Goal: Task Accomplishment & Management: Manage account settings

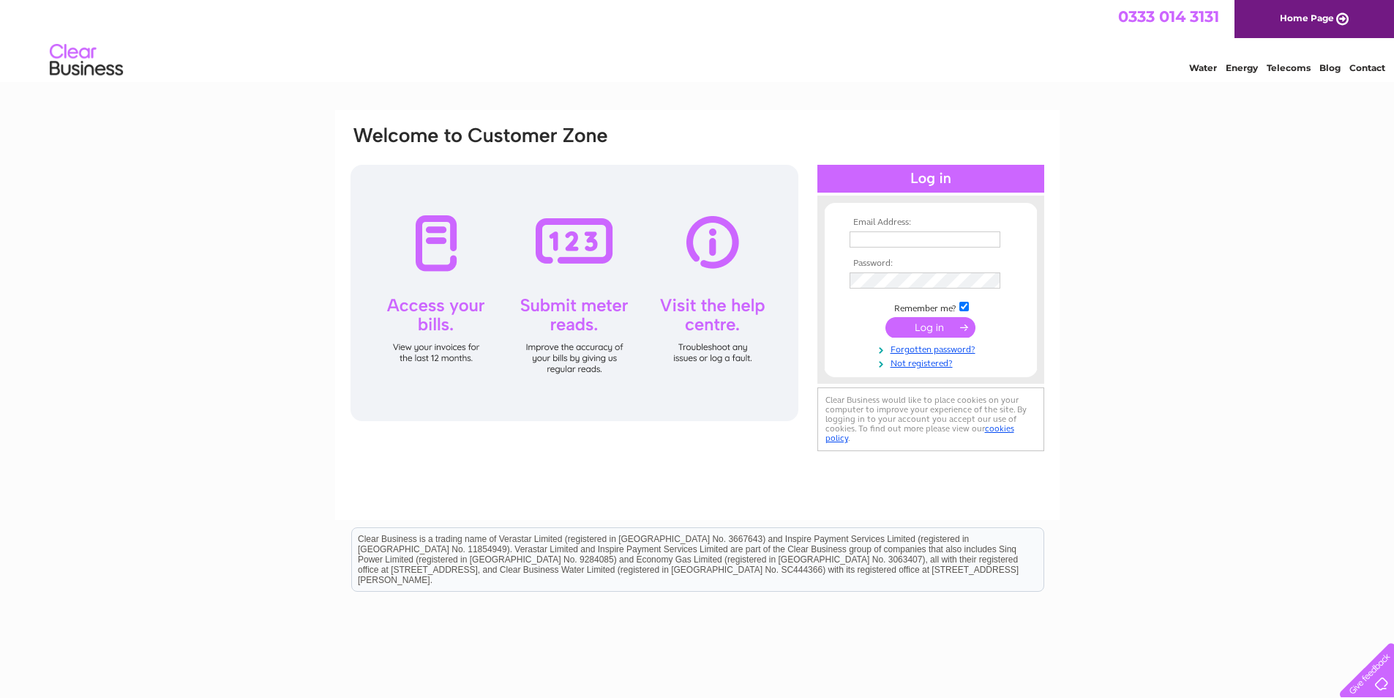
click at [932, 242] on input "text" at bounding box center [925, 239] width 151 height 16
type input "simon@whydobars.com"
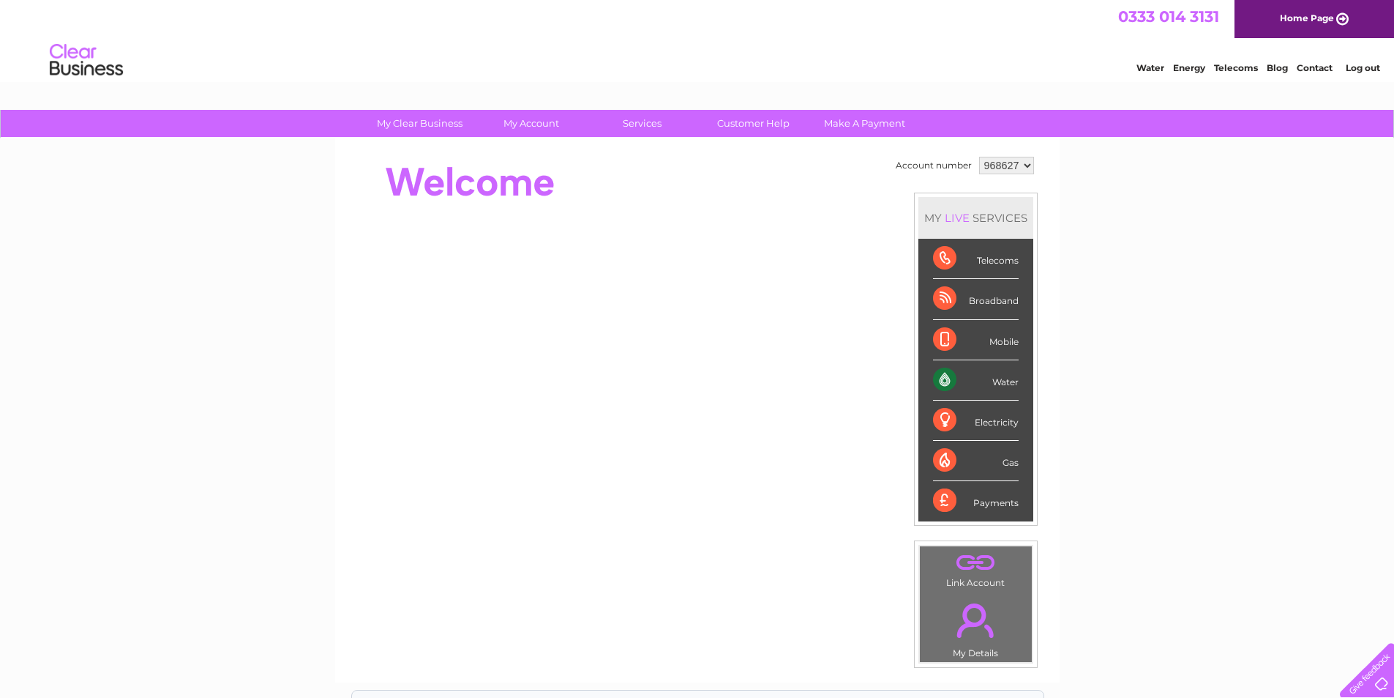
click at [1023, 161] on select "968627" at bounding box center [1006, 166] width 55 height 18
click at [1025, 161] on select "968627" at bounding box center [1006, 166] width 55 height 18
click at [1367, 62] on link "Log out" at bounding box center [1363, 67] width 34 height 11
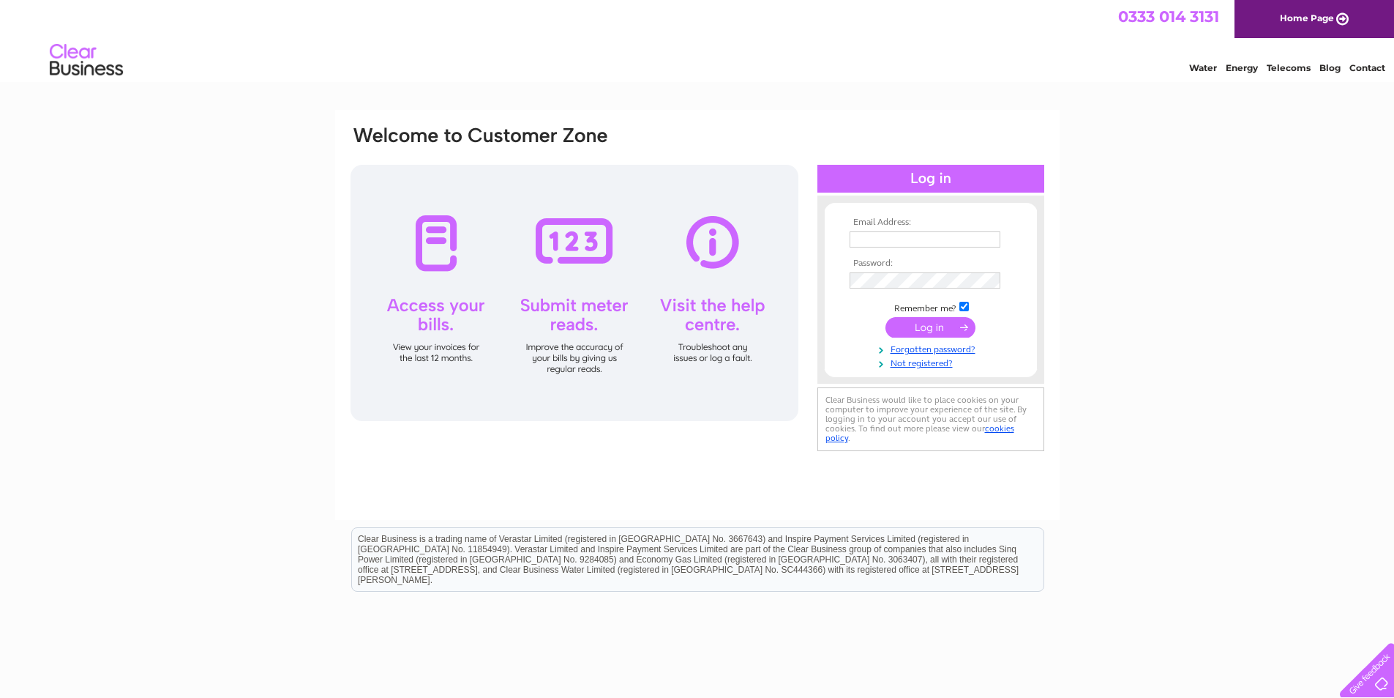
click at [881, 230] on td at bounding box center [931, 239] width 170 height 23
click at [886, 236] on input "text" at bounding box center [925, 239] width 151 height 16
type input "paul@factsandfigures.co.uk"
click at [944, 329] on input "submit" at bounding box center [931, 327] width 90 height 20
click at [931, 321] on input "submit" at bounding box center [931, 327] width 90 height 20
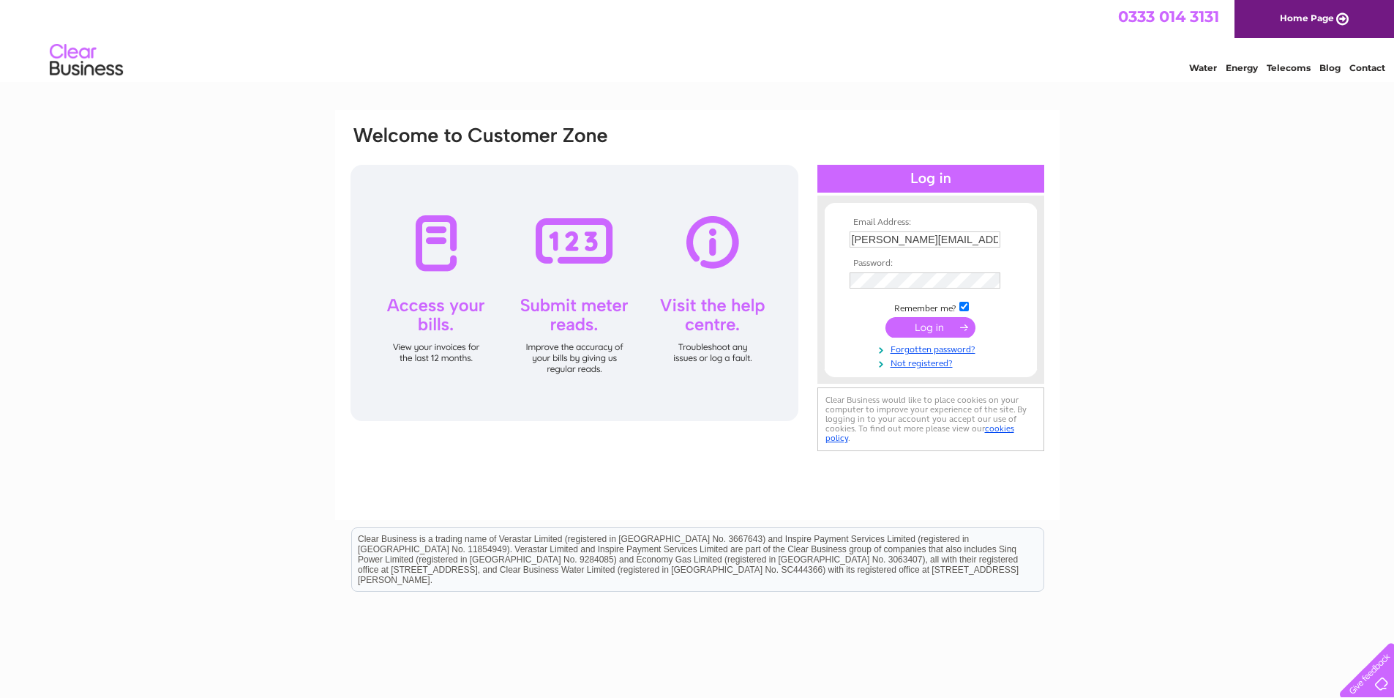
click at [963, 190] on div at bounding box center [931, 179] width 227 height 28
click at [959, 178] on div at bounding box center [931, 179] width 227 height 28
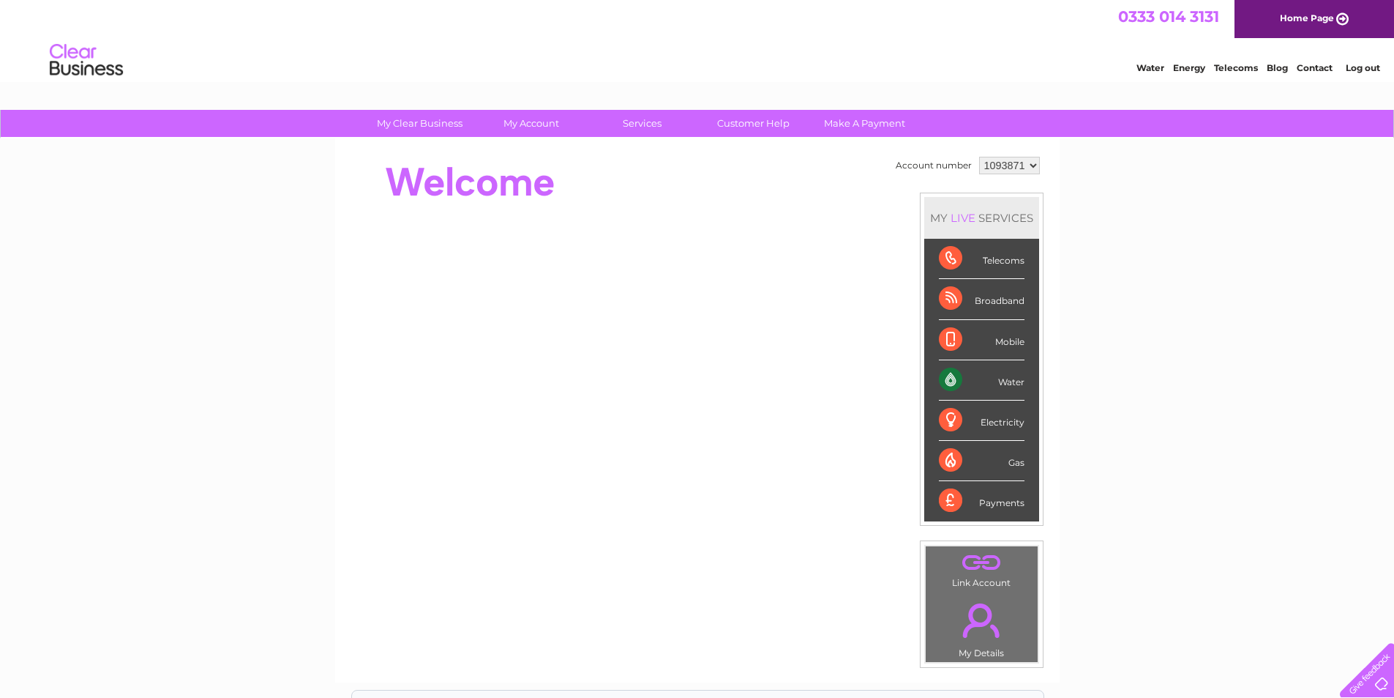
click at [1030, 166] on select "1093871 1148229 1148549" at bounding box center [1009, 166] width 61 height 18
select select "1148229"
click at [979, 157] on select "1093871 1148229 1148549" at bounding box center [1009, 166] width 61 height 18
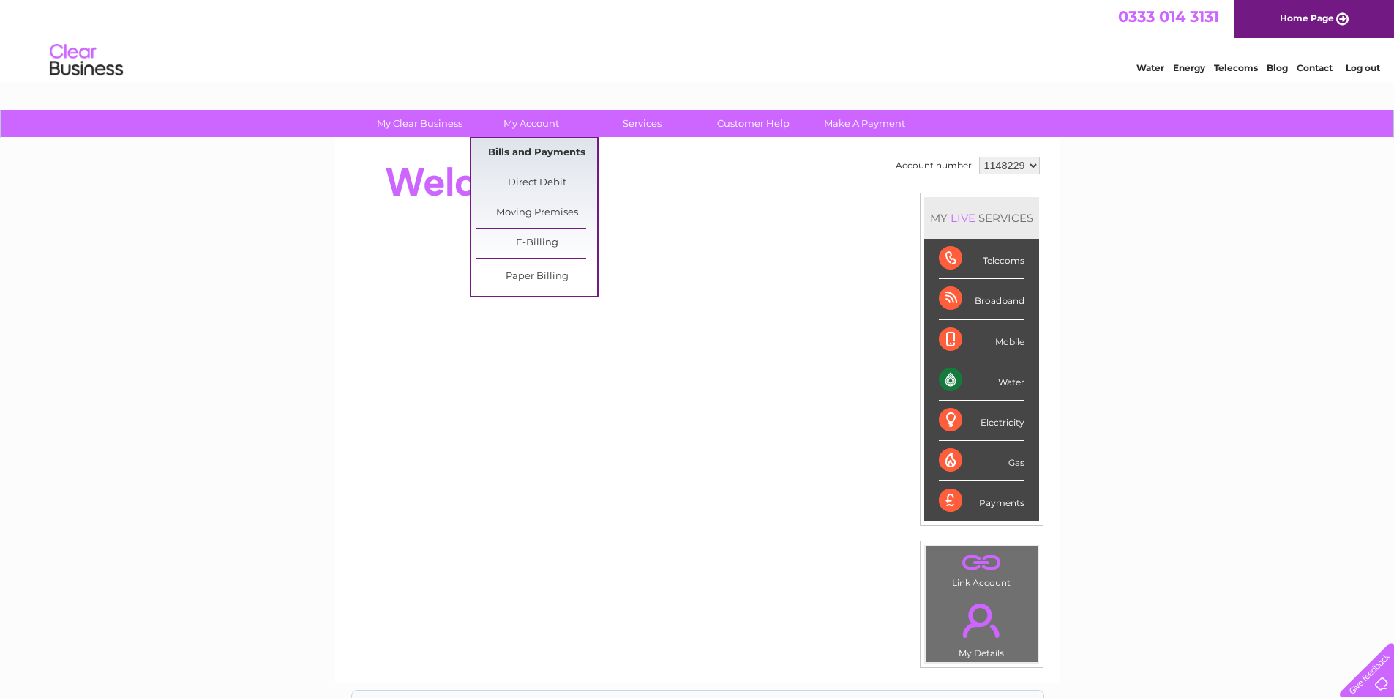
click at [540, 157] on link "Bills and Payments" at bounding box center [537, 152] width 121 height 29
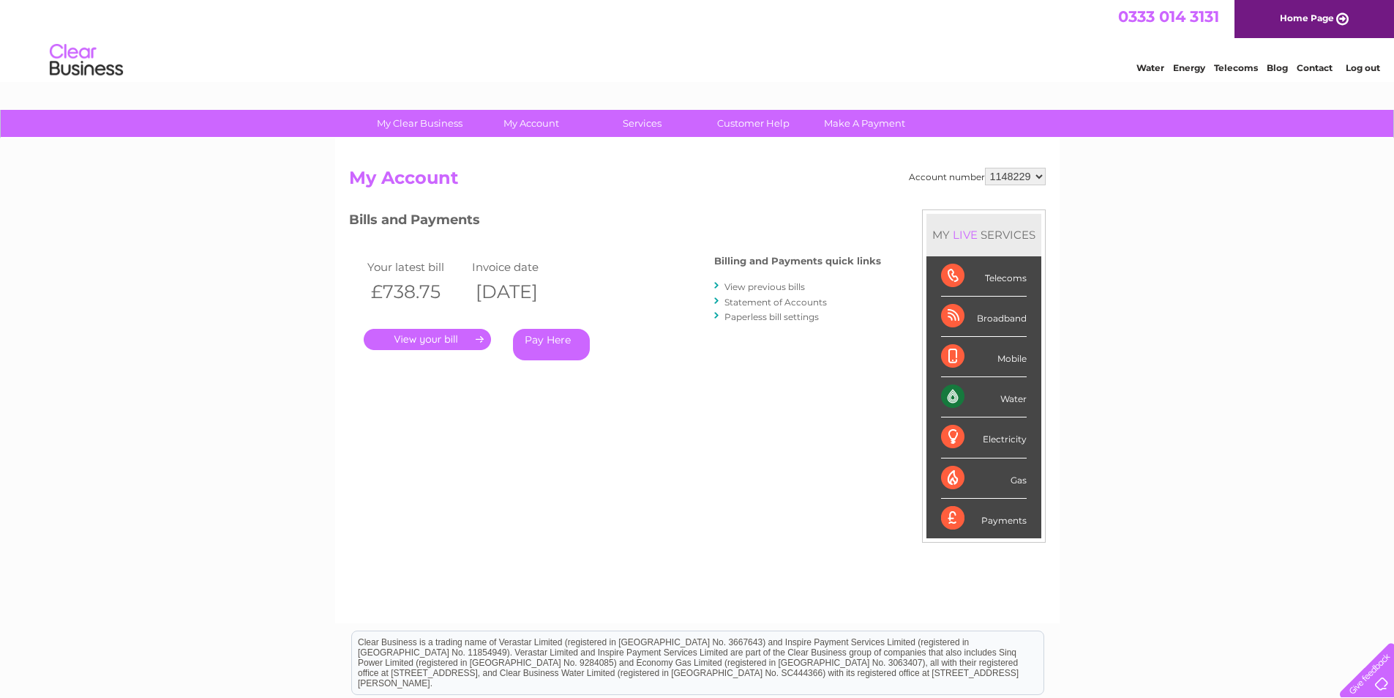
click at [418, 337] on link "." at bounding box center [427, 339] width 127 height 21
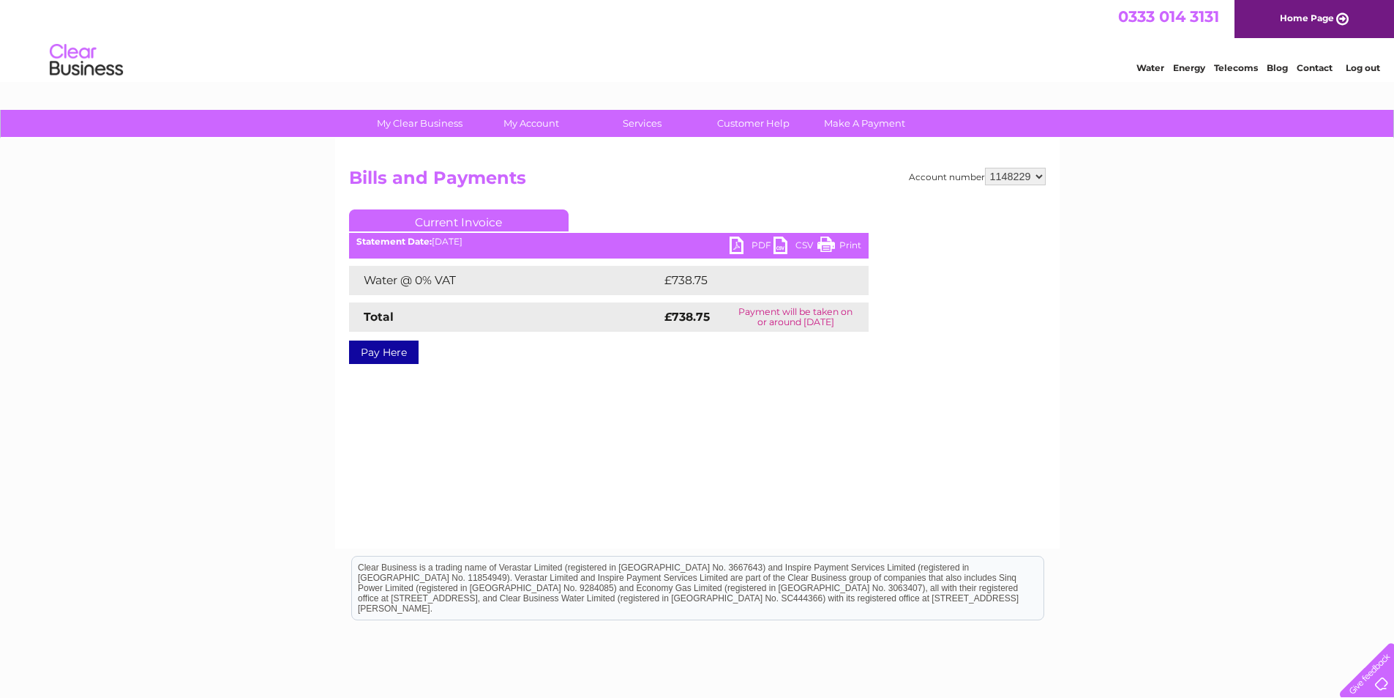
click at [736, 246] on link "PDF" at bounding box center [752, 246] width 44 height 21
